Goal: Information Seeking & Learning: Learn about a topic

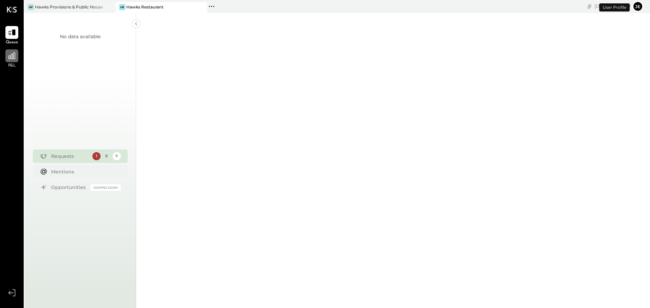
click at [12, 59] on icon at bounding box center [11, 55] width 9 height 9
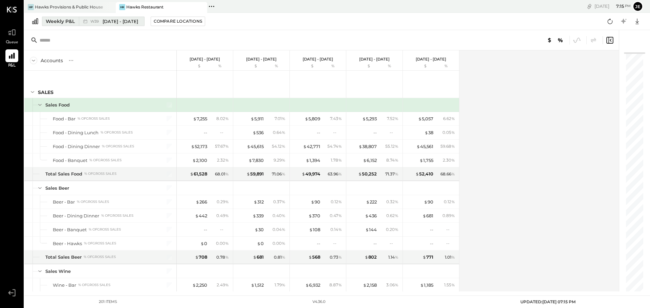
click at [107, 19] on span "[DATE] - [DATE]" at bounding box center [121, 21] width 36 height 6
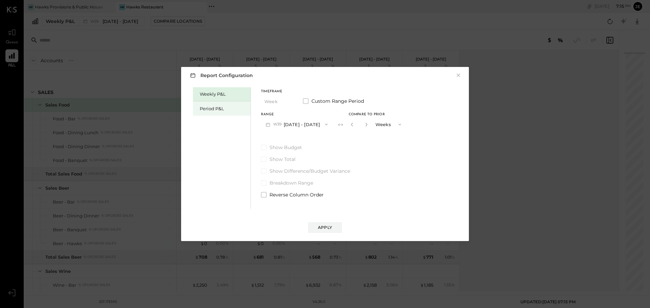
click at [211, 106] on div "Period P&L" at bounding box center [223, 109] width 47 height 6
click at [317, 126] on button "P10 [DATE] - [DATE]" at bounding box center [295, 124] width 69 height 13
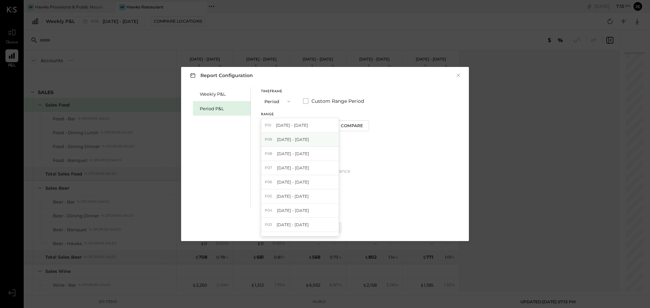
click at [292, 140] on span "[DATE] - [DATE]" at bounding box center [293, 140] width 32 height 6
click at [264, 147] on span at bounding box center [263, 147] width 5 height 5
click at [318, 227] on div "Apply" at bounding box center [325, 228] width 14 height 6
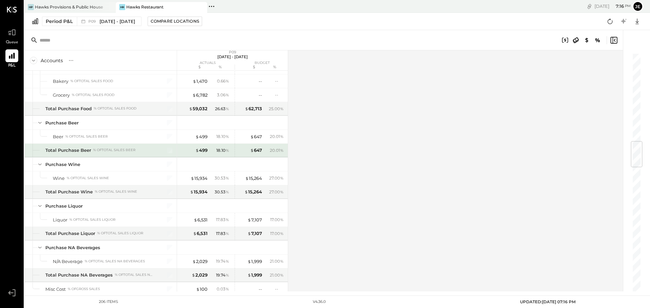
scroll to position [812, 0]
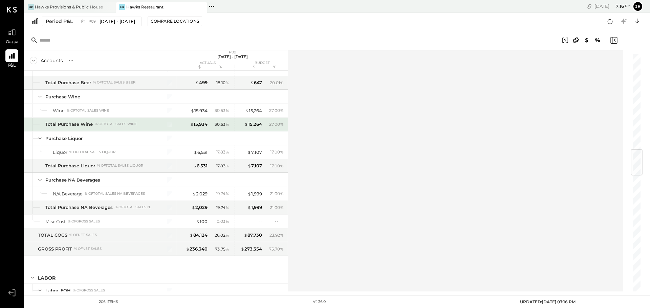
click at [88, 124] on div "Total Purchase Wine" at bounding box center [68, 124] width 47 height 6
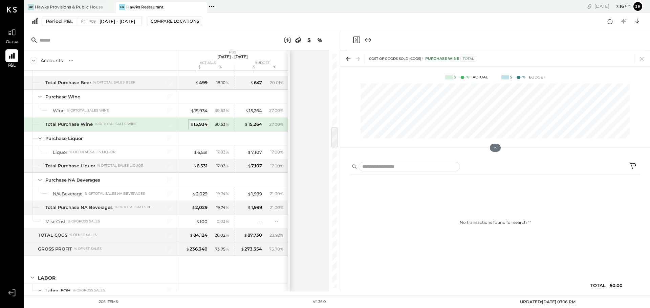
click at [192, 124] on span "$" at bounding box center [192, 124] width 4 height 5
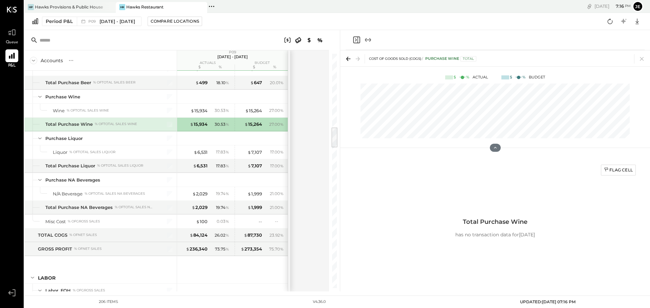
click at [215, 124] on div "30.53 %" at bounding box center [222, 125] width 15 height 6
click at [217, 123] on div "30.53 %" at bounding box center [222, 125] width 15 height 6
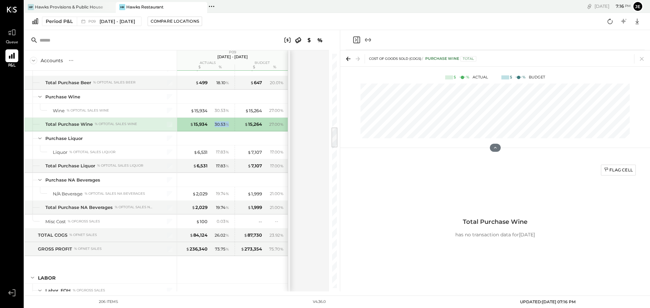
click at [217, 123] on div "30.53 %" at bounding box center [222, 125] width 15 height 6
click at [184, 125] on div "$ 15,934" at bounding box center [193, 124] width 27 height 6
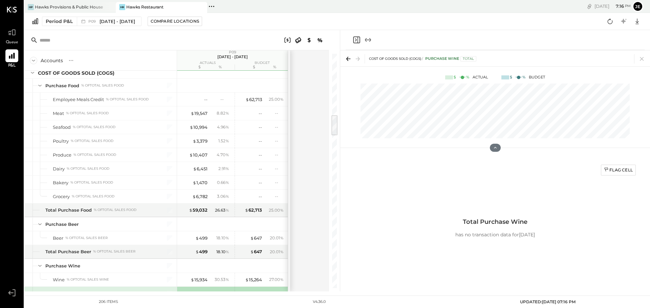
scroll to position [812, 0]
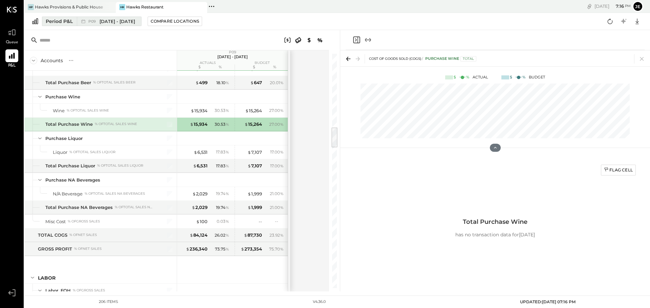
click at [94, 23] on span "P09" at bounding box center [92, 22] width 9 height 4
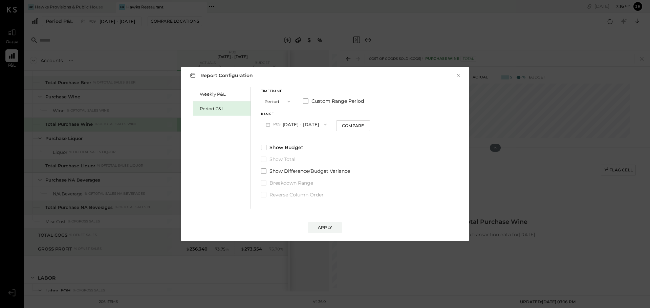
click at [291, 124] on button "P09 [DATE] - [DATE]" at bounding box center [296, 124] width 70 height 13
click at [291, 156] on span "[DATE] - [DATE]" at bounding box center [293, 154] width 32 height 6
click at [335, 226] on button "Apply" at bounding box center [325, 227] width 34 height 11
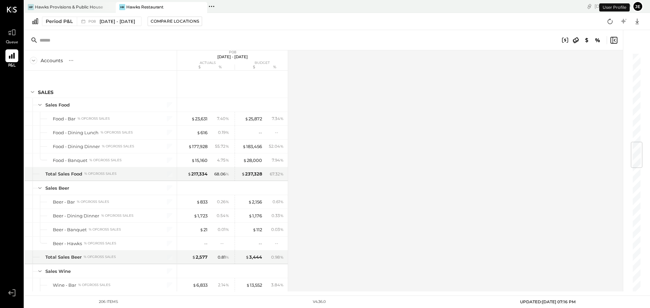
scroll to position [749, 0]
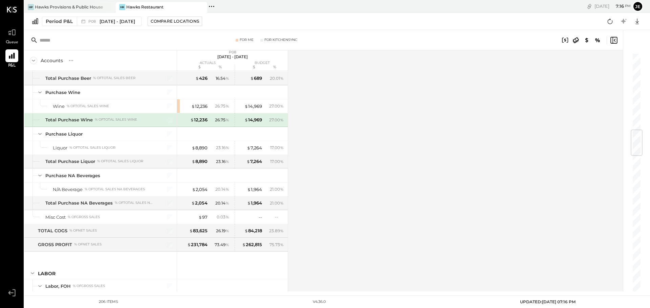
scroll to position [647, 0]
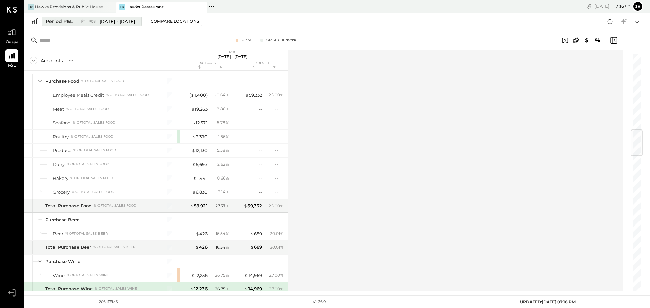
click at [105, 23] on span "[DATE] - [DATE]" at bounding box center [118, 21] width 36 height 6
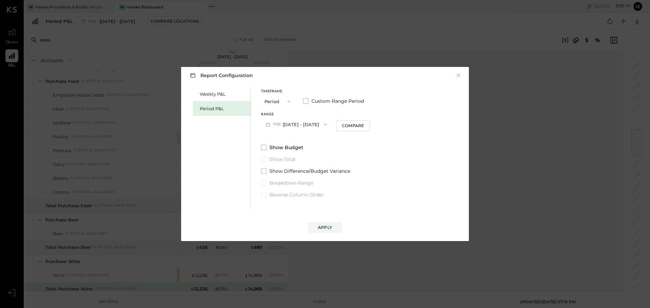
click at [290, 125] on button "P08 [DATE] - [DATE]" at bounding box center [296, 124] width 70 height 13
click at [414, 147] on div "Weekly P&L Period P&L Timeframe Period Custom Range Period Range P08 [DATE] - […" at bounding box center [325, 147] width 274 height 123
click at [308, 102] on span at bounding box center [305, 100] width 5 height 5
click at [288, 123] on button "[DATE]" at bounding box center [281, 124] width 40 height 13
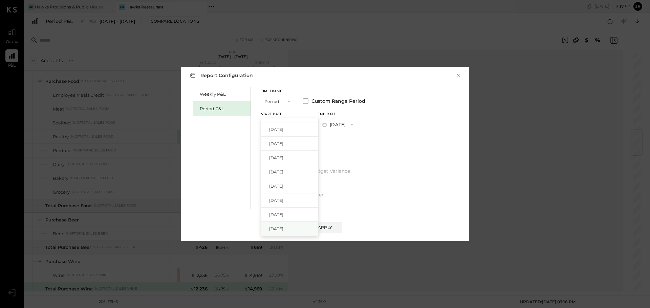
click at [283, 229] on span "[DATE]" at bounding box center [276, 229] width 14 height 6
click at [358, 123] on button "[DATE]" at bounding box center [337, 124] width 40 height 13
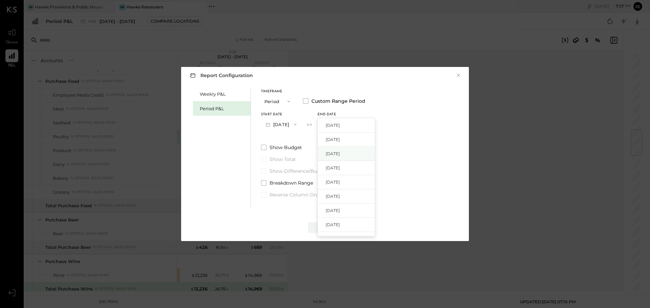
click at [340, 153] on span "[DATE]" at bounding box center [333, 154] width 14 height 6
click at [319, 227] on div "Apply" at bounding box center [325, 228] width 14 height 6
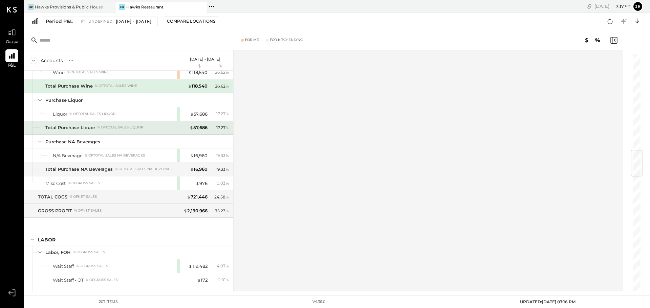
scroll to position [783, 0]
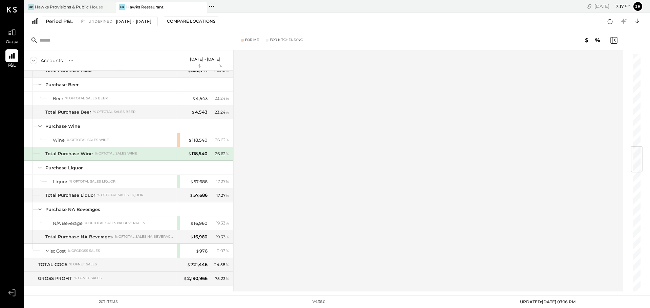
click at [220, 156] on div "26.62 %" at bounding box center [222, 154] width 14 height 6
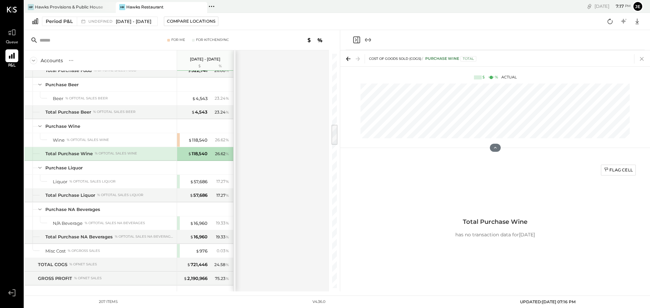
click at [639, 57] on icon at bounding box center [641, 58] width 9 height 9
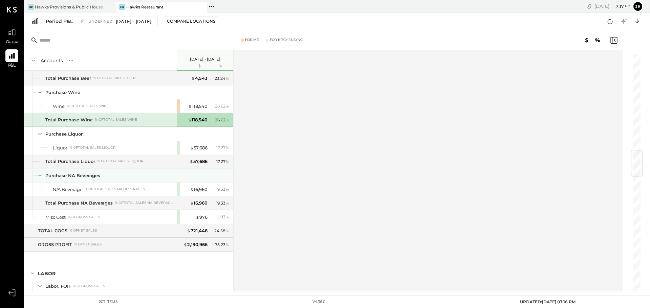
scroll to position [851, 0]
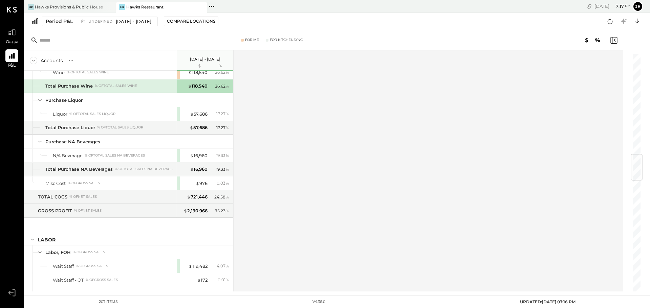
drag, startPoint x: 195, startPoint y: 177, endPoint x: 356, endPoint y: 196, distance: 162.6
click at [370, 198] on div "Accounts S % GL [DATE] - [DATE] $ % SALES Sales Food Food - Bar % of GROSS SALE…" at bounding box center [323, 170] width 599 height 241
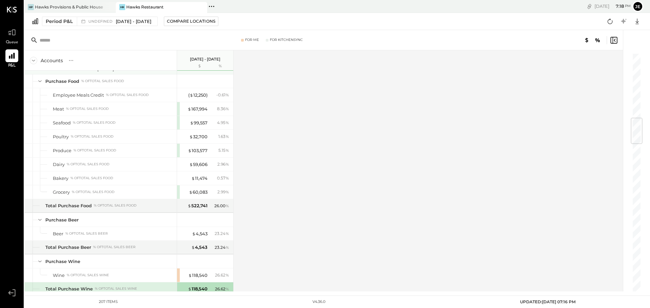
scroll to position [444, 0]
